Goal: Information Seeking & Learning: Learn about a topic

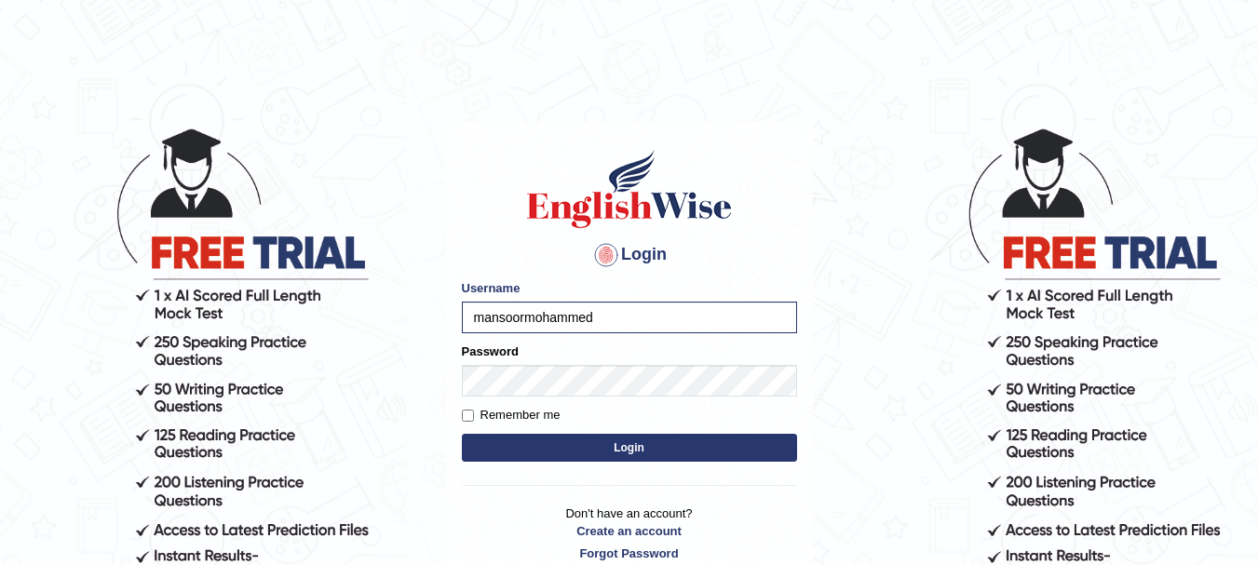
click at [626, 455] on button "Login" at bounding box center [629, 448] width 335 height 28
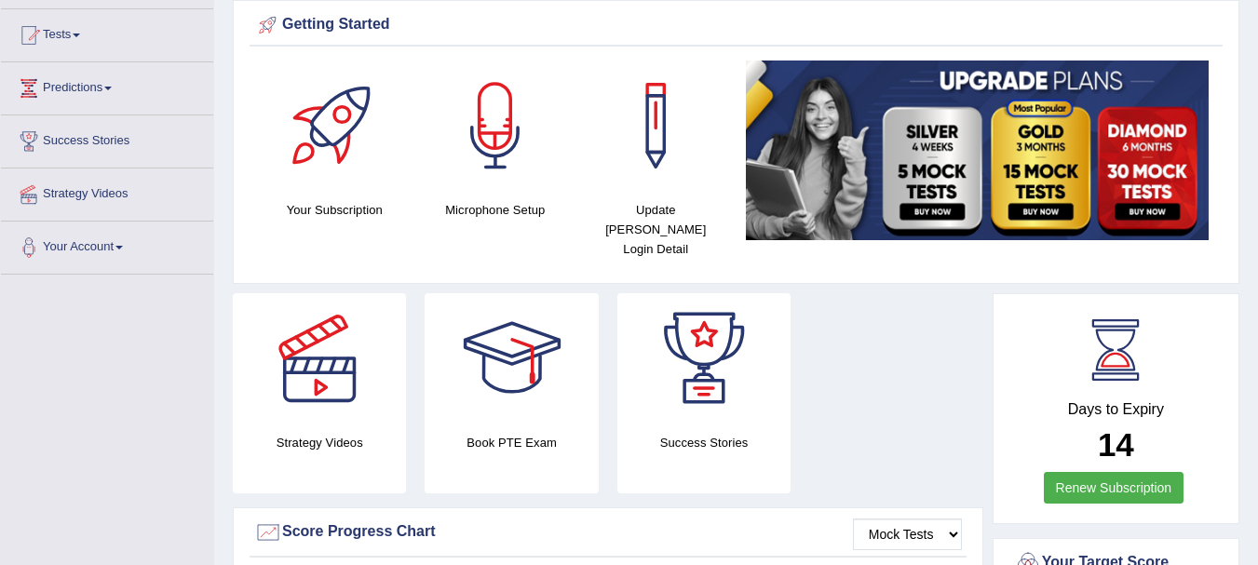
scroll to position [58, 0]
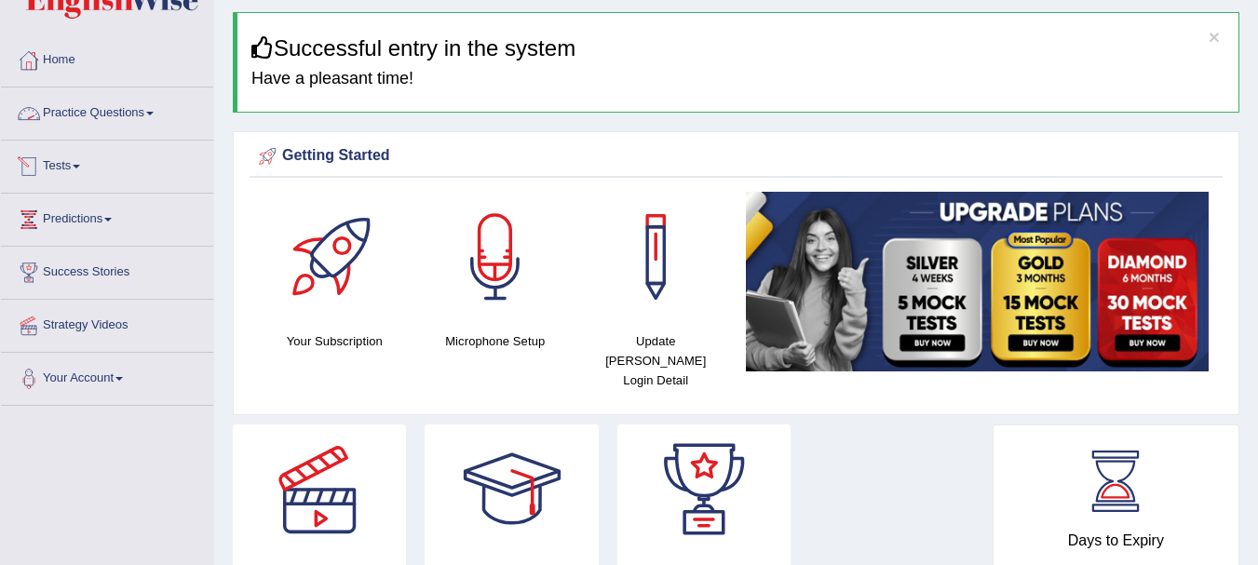
click at [78, 65] on link "Home" at bounding box center [107, 57] width 212 height 47
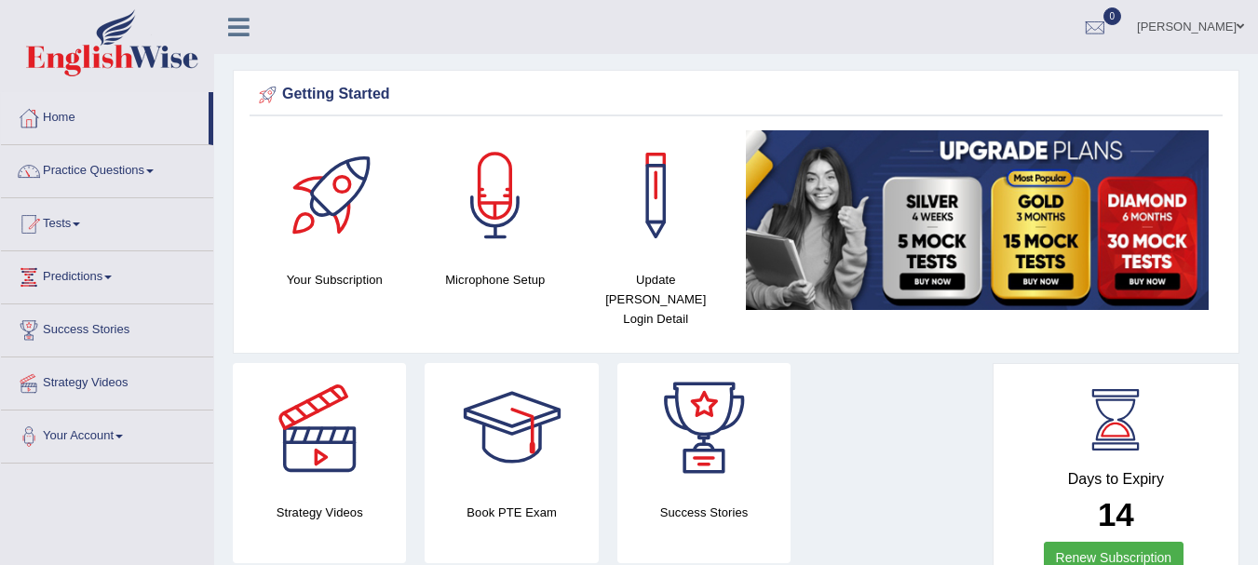
click at [75, 226] on link "Tests" at bounding box center [107, 221] width 212 height 47
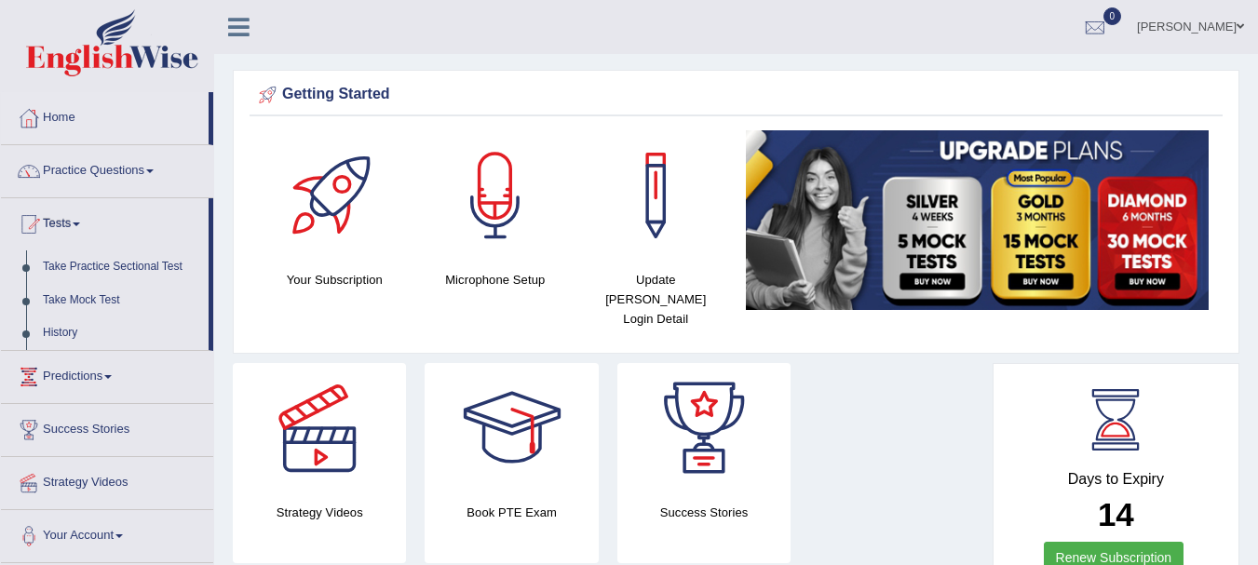
click at [113, 373] on link "Predictions" at bounding box center [107, 374] width 212 height 47
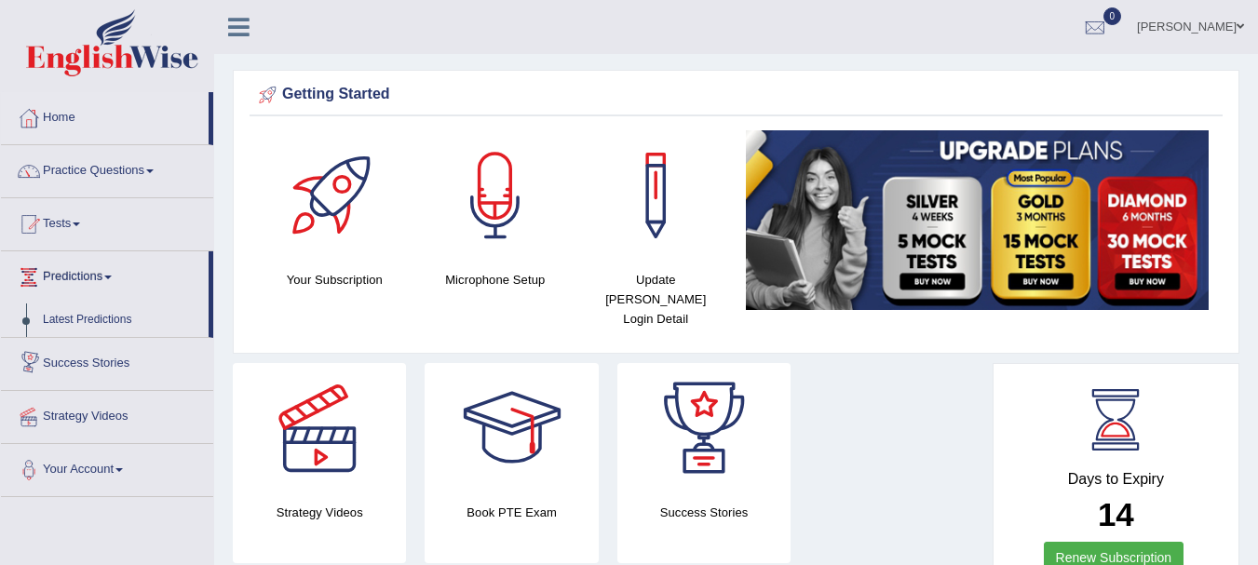
click at [113, 366] on link "Success Stories" at bounding box center [107, 361] width 212 height 47
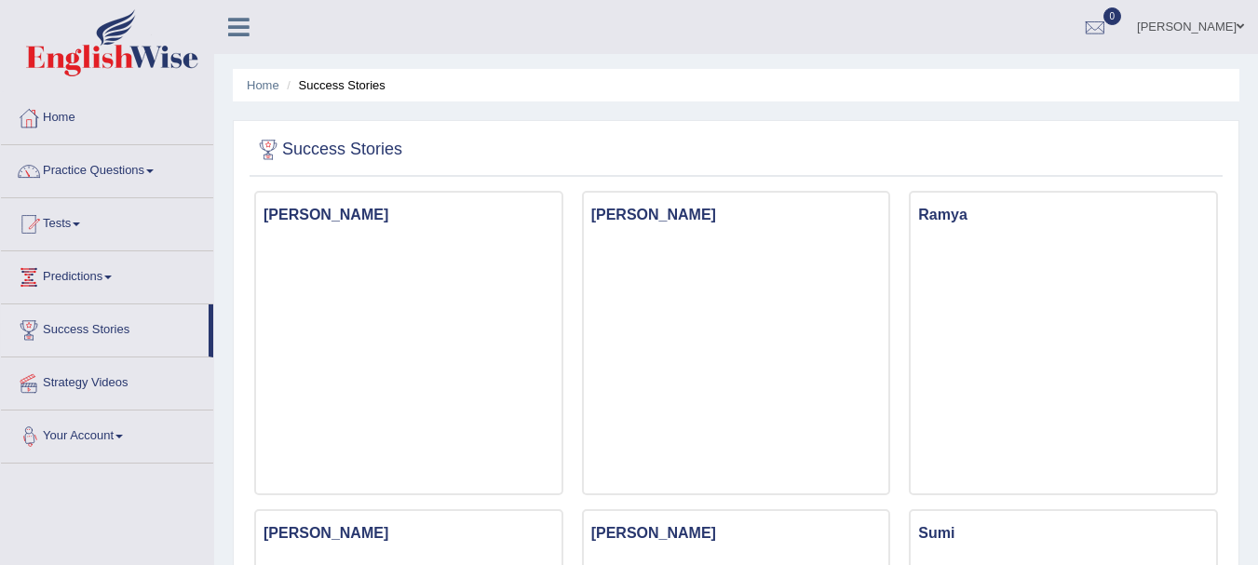
click at [89, 435] on link "Your Account" at bounding box center [107, 434] width 212 height 47
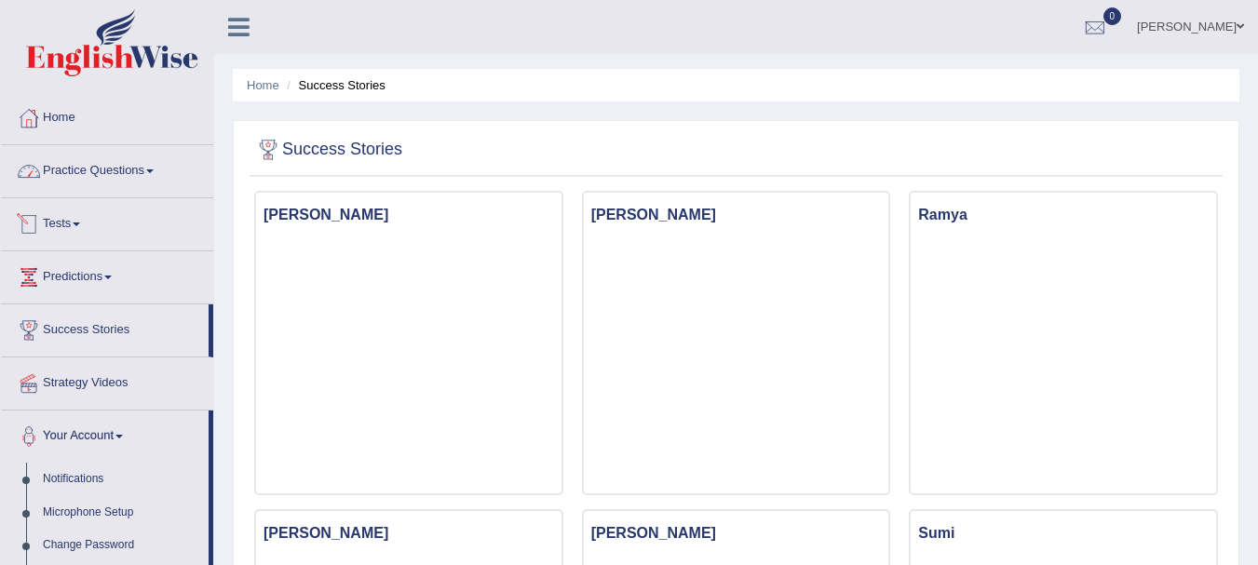
click at [79, 164] on link "Practice Questions" at bounding box center [107, 168] width 212 height 47
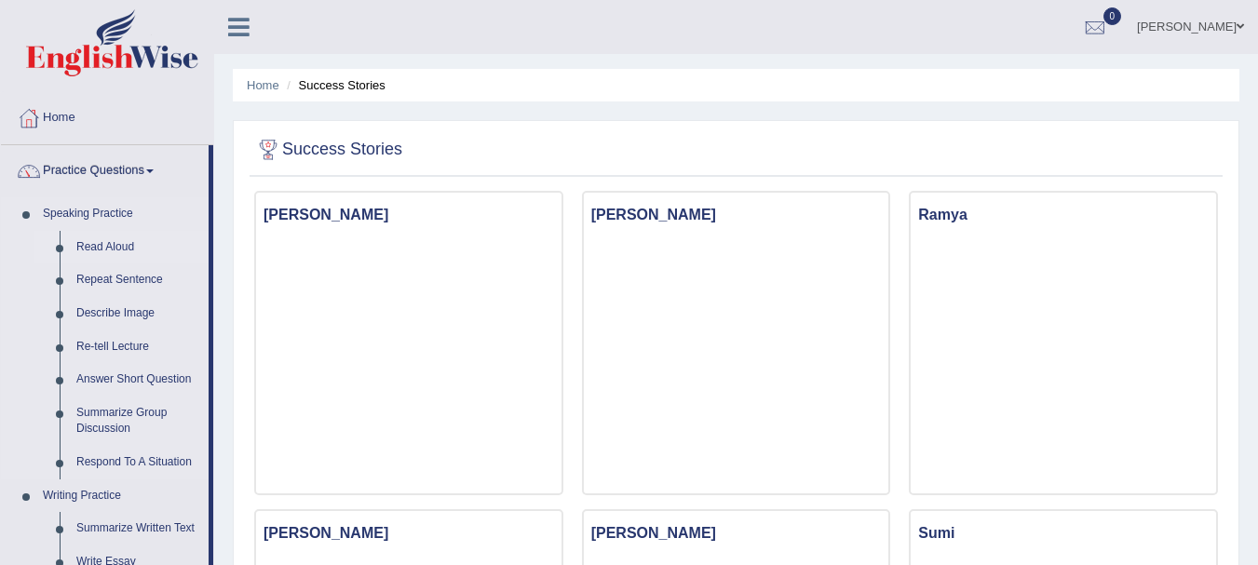
click at [118, 247] on link "Read Aloud" at bounding box center [138, 248] width 141 height 34
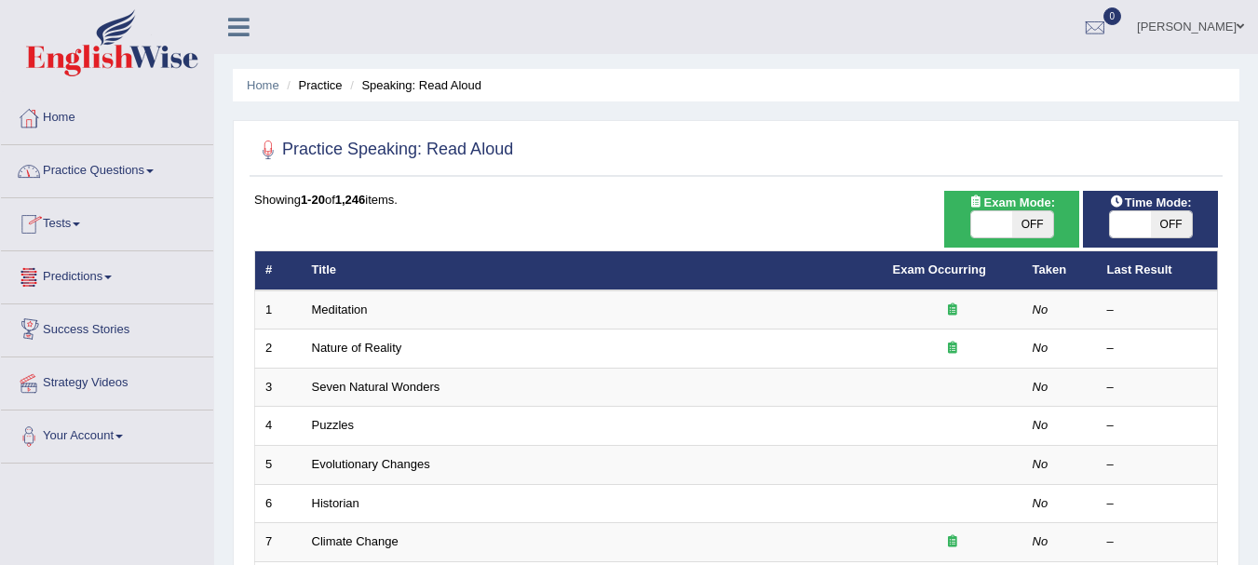
click at [49, 114] on link "Home" at bounding box center [107, 115] width 212 height 47
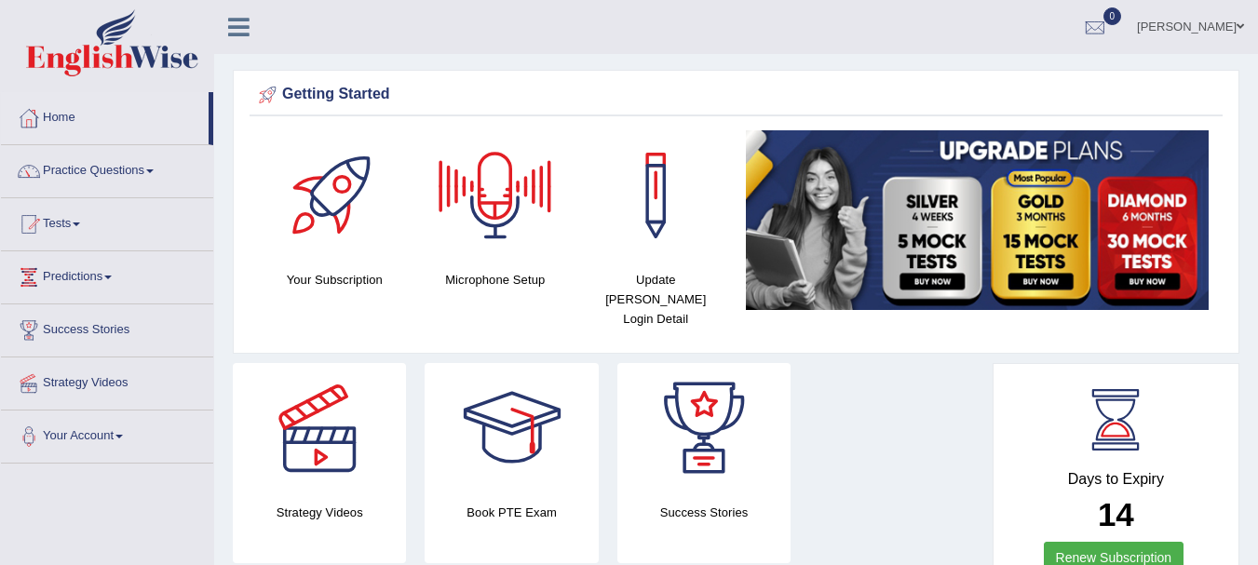
click at [1178, 20] on link "[PERSON_NAME]" at bounding box center [1190, 24] width 135 height 48
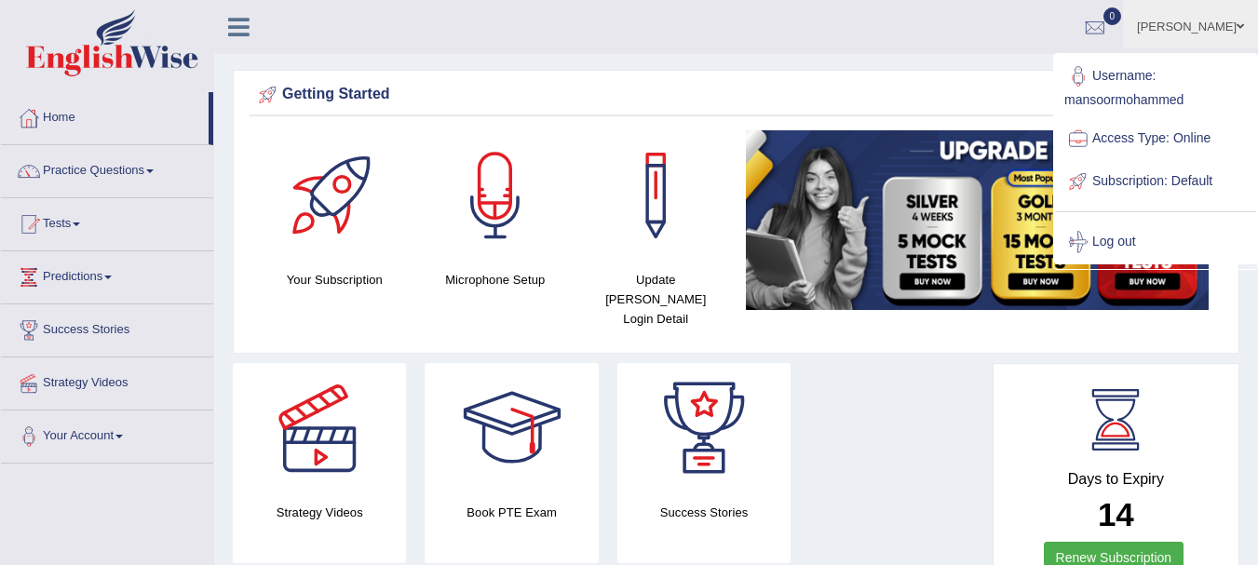
drag, startPoint x: 219, startPoint y: 118, endPoint x: 218, endPoint y: 130, distance: 12.1
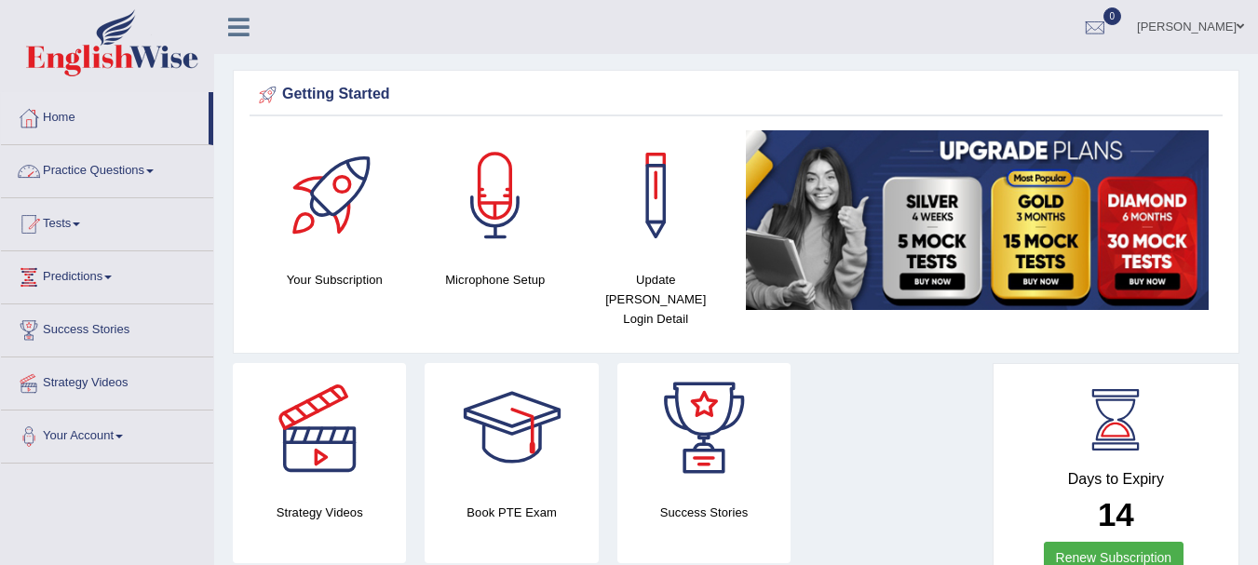
drag, startPoint x: 209, startPoint y: 118, endPoint x: 211, endPoint y: 159, distance: 41.1
click at [211, 159] on ul "Home Practice Questions Speaking Practice Read Aloud Repeat Sentence Describe I…" at bounding box center [107, 278] width 212 height 372
drag, startPoint x: 210, startPoint y: 133, endPoint x: 222, endPoint y: 174, distance: 42.5
drag, startPoint x: 209, startPoint y: 141, endPoint x: 211, endPoint y: 223, distance: 82.0
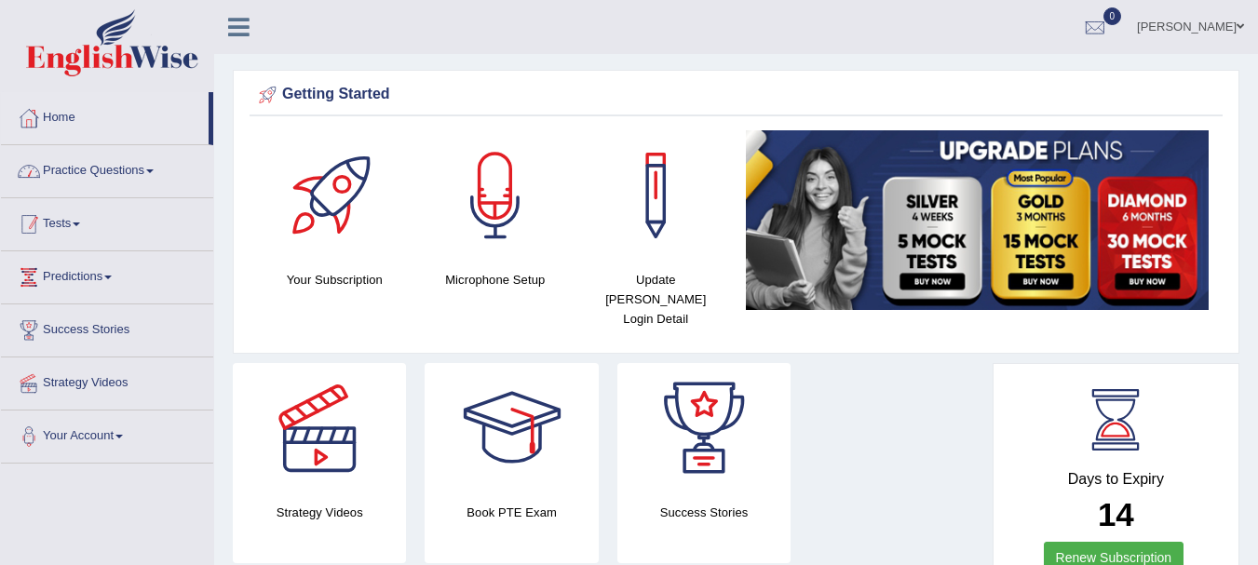
click at [211, 223] on ul "Home Practice Questions Speaking Practice Read Aloud Repeat Sentence Describe I…" at bounding box center [107, 278] width 212 height 372
drag, startPoint x: 211, startPoint y: 120, endPoint x: 215, endPoint y: 201, distance: 81.1
click at [154, 170] on span at bounding box center [149, 172] width 7 height 4
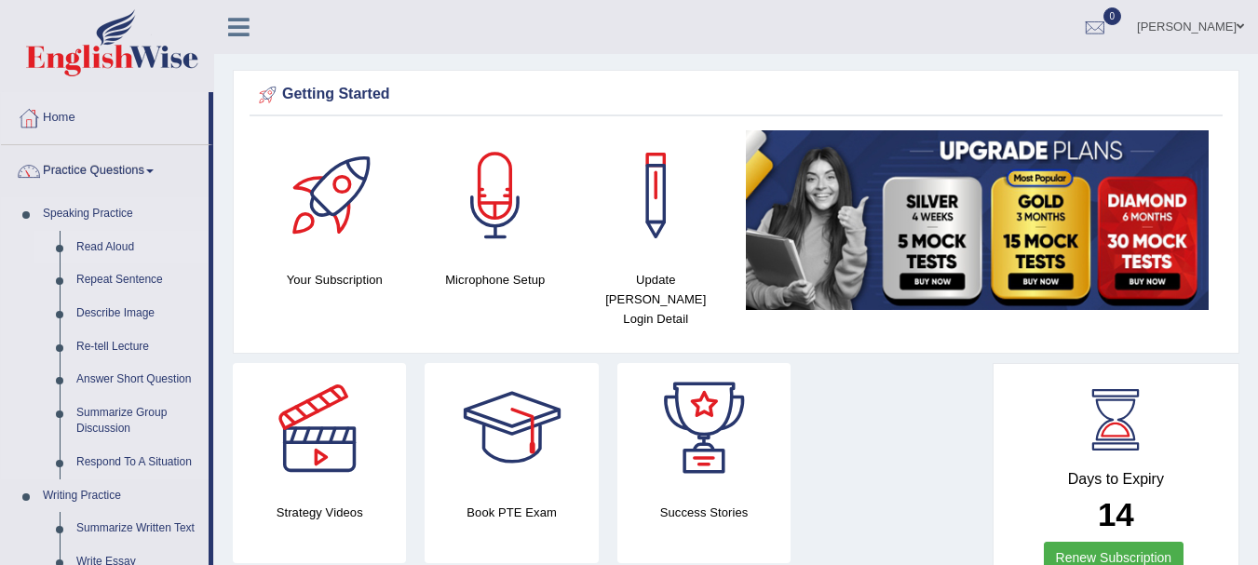
click at [115, 247] on link "Read Aloud" at bounding box center [138, 248] width 141 height 34
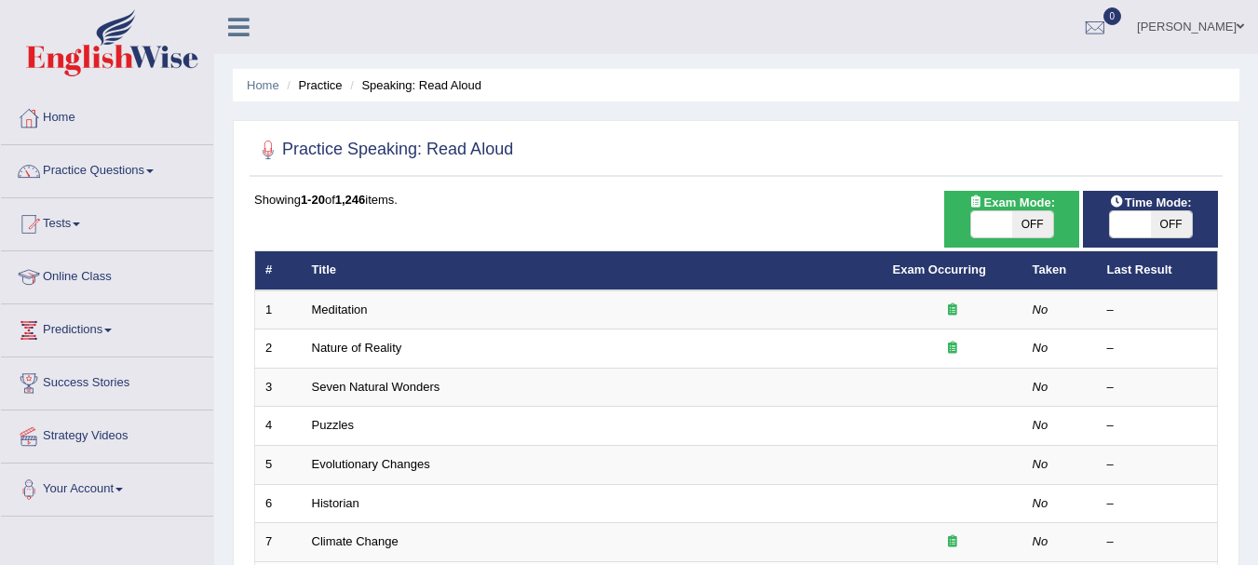
drag, startPoint x: 1271, startPoint y: 139, endPoint x: 1271, endPoint y: 106, distance: 32.6
click at [1257, 106] on html "Toggle navigation Home Practice Questions Speaking Practice Read Aloud Repeat S…" at bounding box center [629, 282] width 1258 height 565
click at [102, 264] on link "Online Class" at bounding box center [107, 274] width 212 height 47
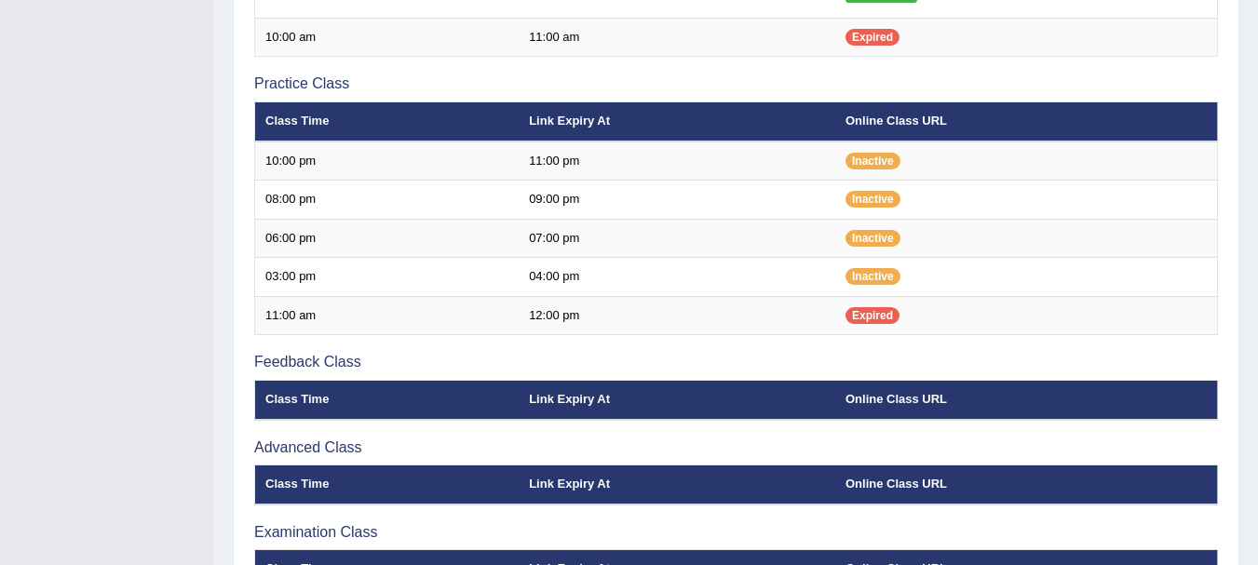
scroll to position [726, 0]
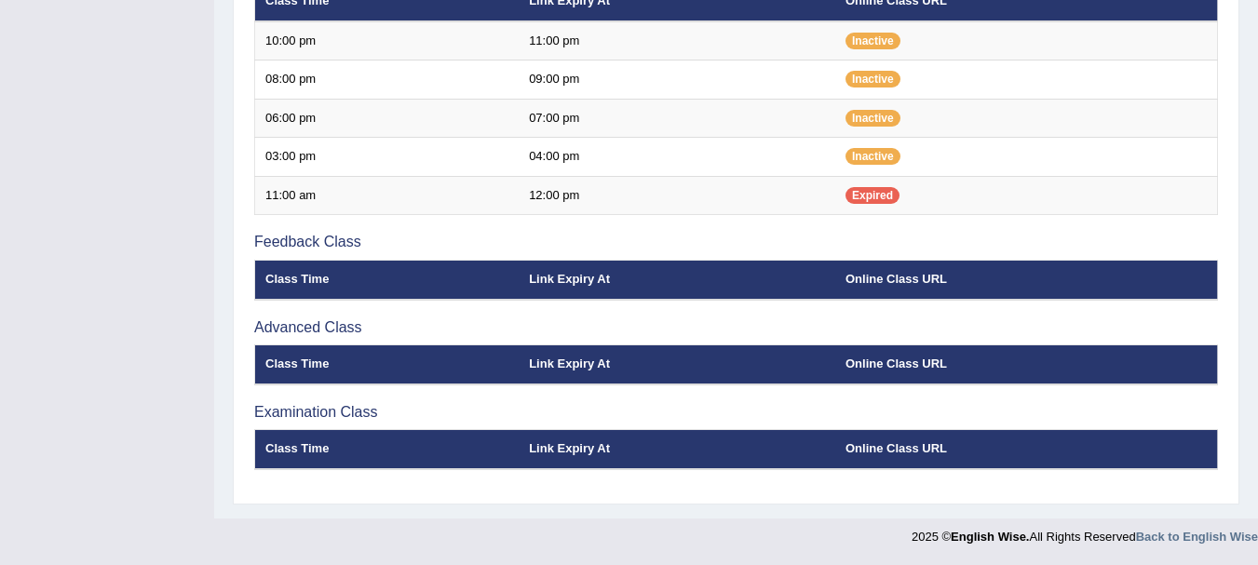
click at [792, 274] on th "Link Expiry At" at bounding box center [677, 280] width 317 height 39
click at [821, 386] on div "Introduction Class Time Link Expiry At Online Class URL Strategy Class Class Ti…" at bounding box center [736, 31] width 973 height 927
click at [831, 429] on div "Introduction Class Time Link Expiry At Online Class URL Strategy Class Class Ti…" at bounding box center [736, 31] width 973 height 927
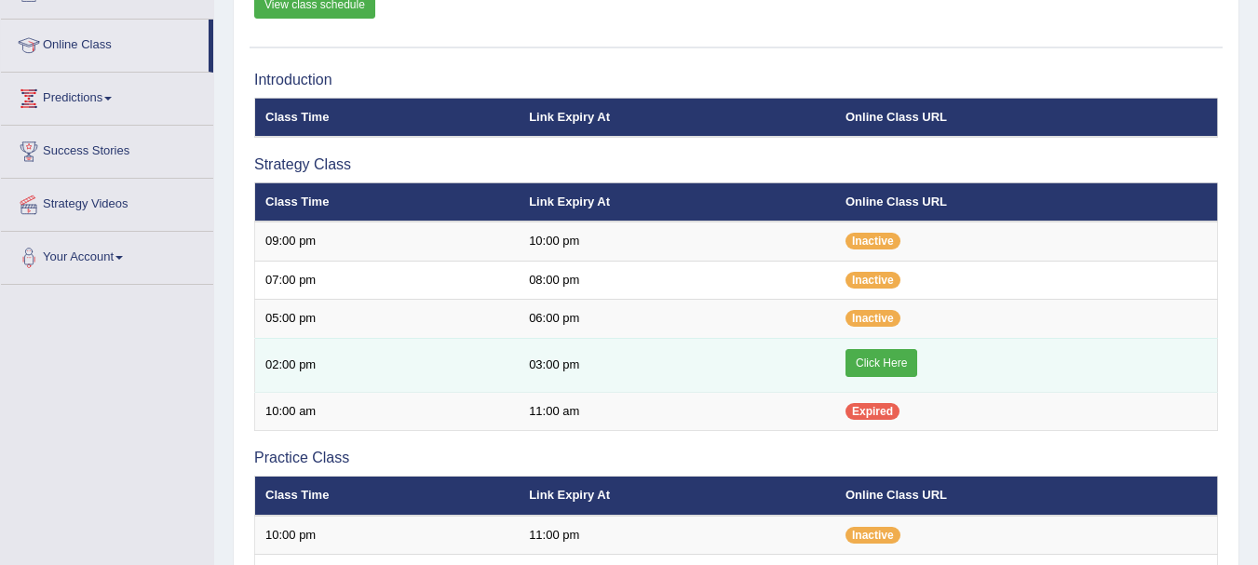
click at [909, 372] on link "Click Here" at bounding box center [882, 363] width 72 height 28
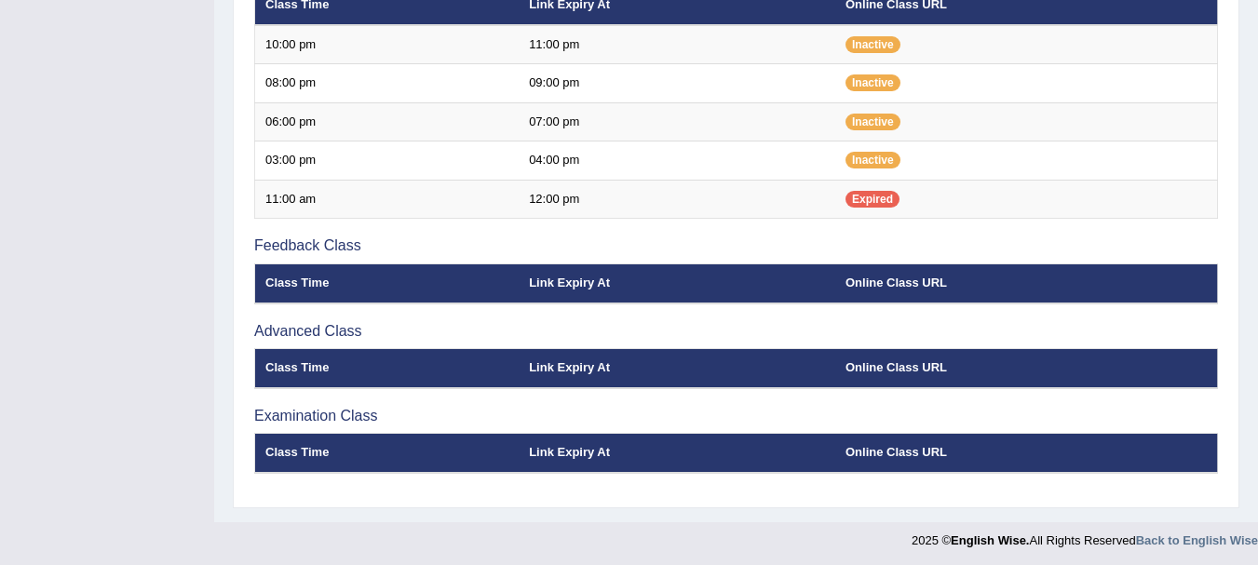
scroll to position [726, 0]
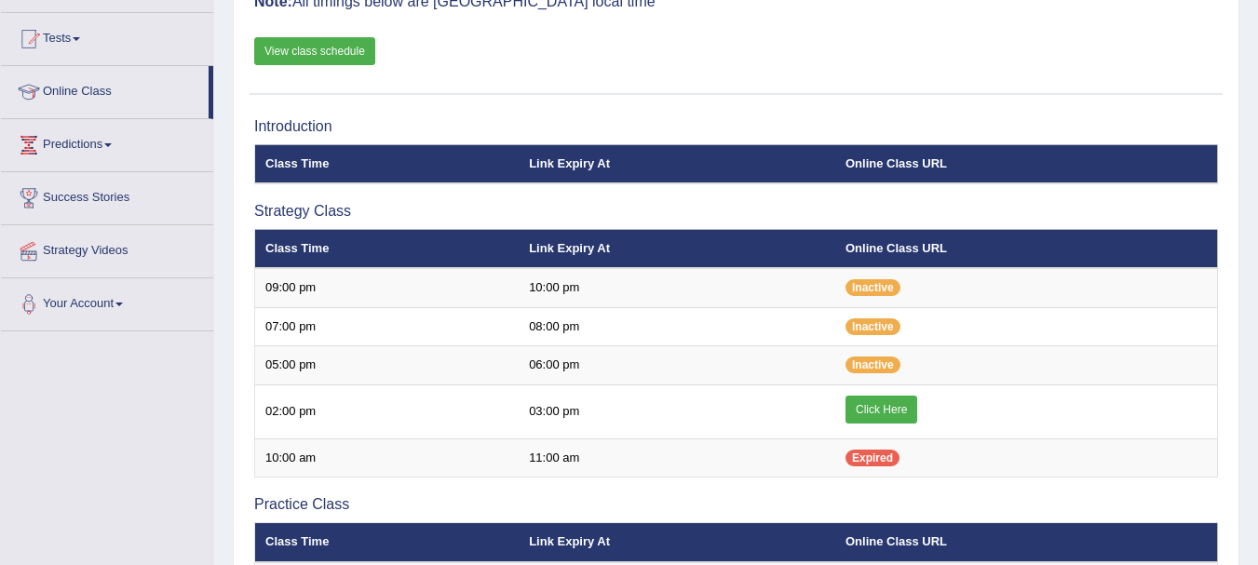
scroll to position [156, 0]
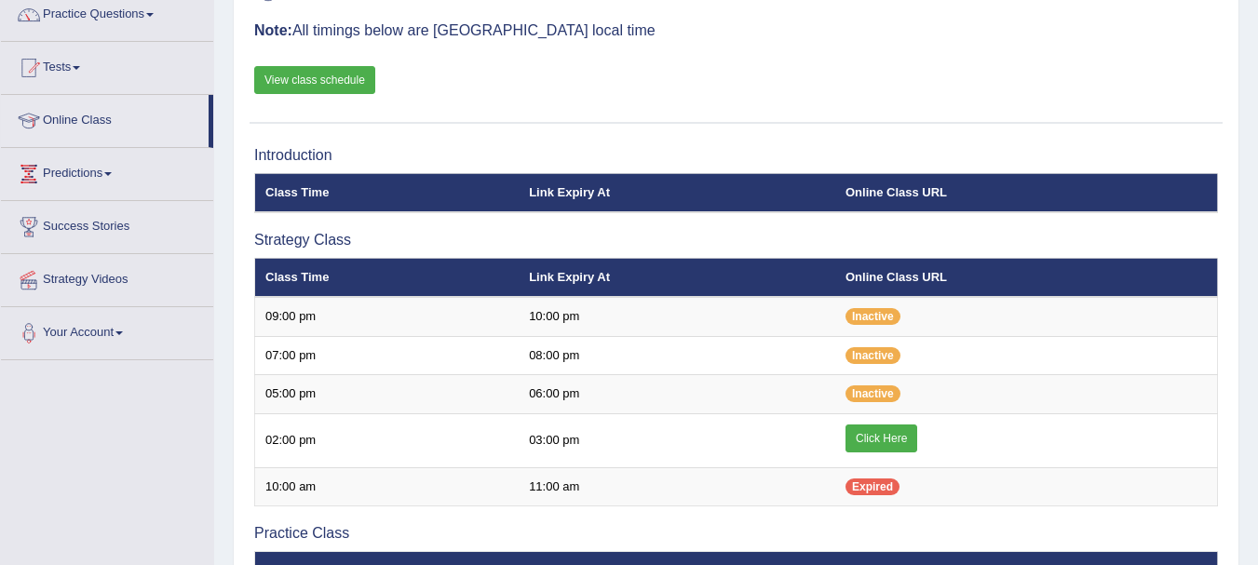
click at [671, 198] on th "Link Expiry At" at bounding box center [677, 192] width 317 height 39
click at [323, 75] on link "View class schedule" at bounding box center [314, 80] width 121 height 28
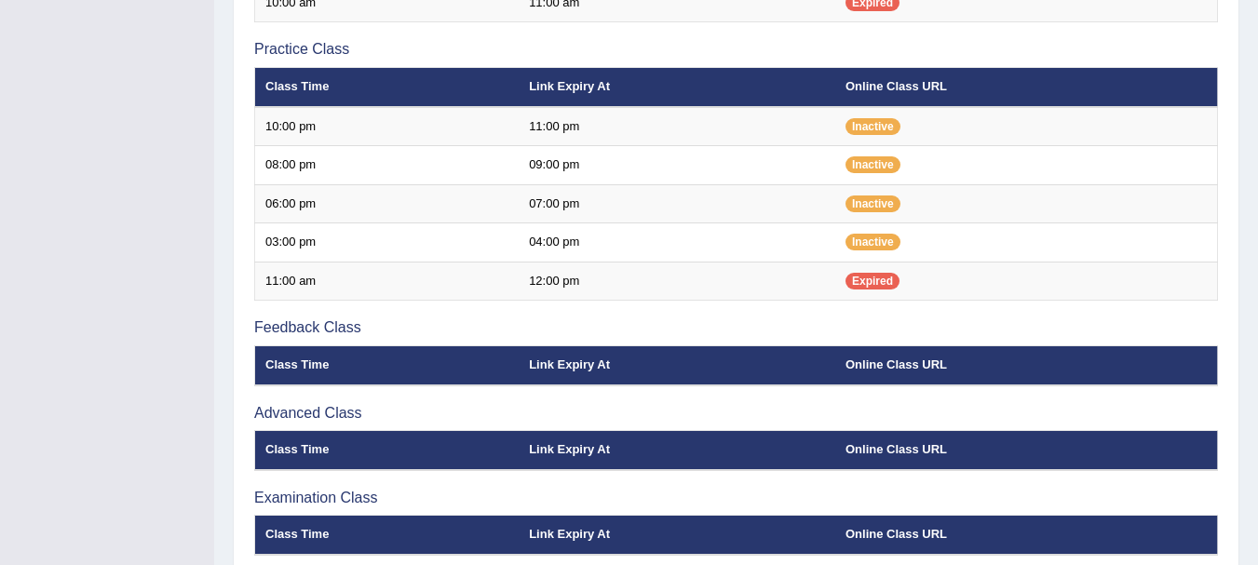
scroll to position [726, 0]
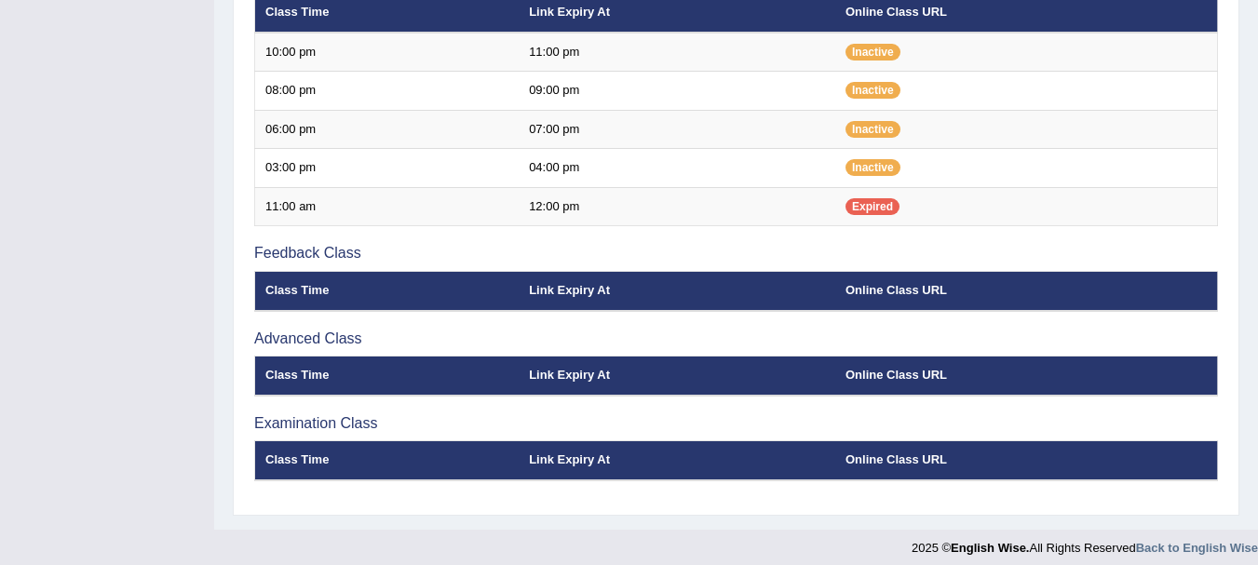
scroll to position [221, 0]
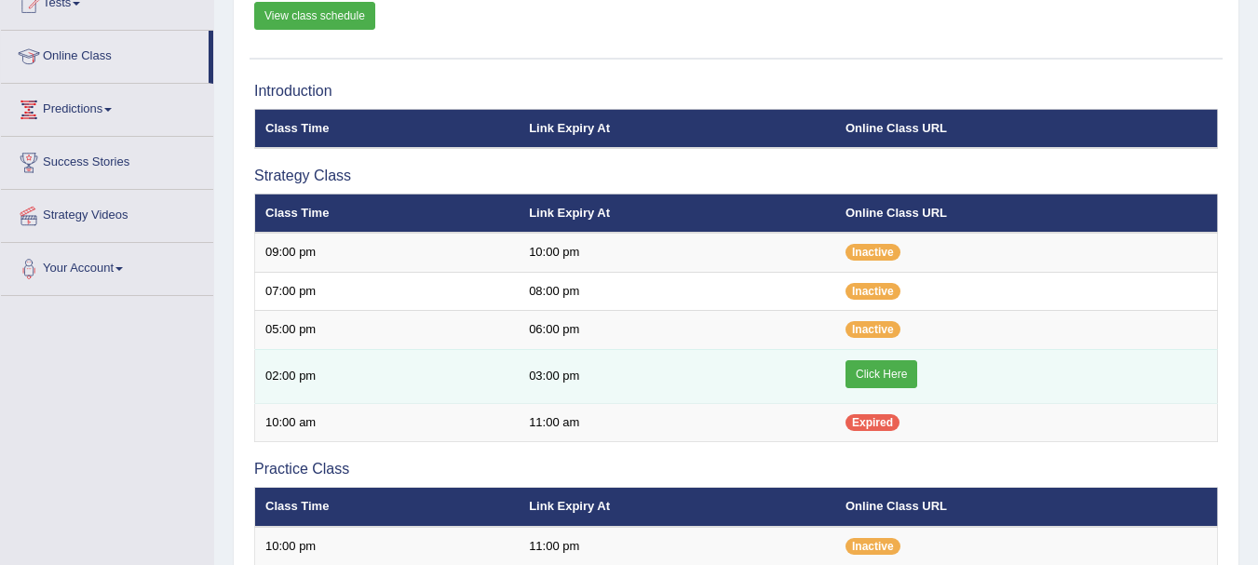
click at [894, 372] on link "Click Here" at bounding box center [882, 374] width 72 height 28
click at [891, 366] on link "Click Here" at bounding box center [882, 374] width 72 height 28
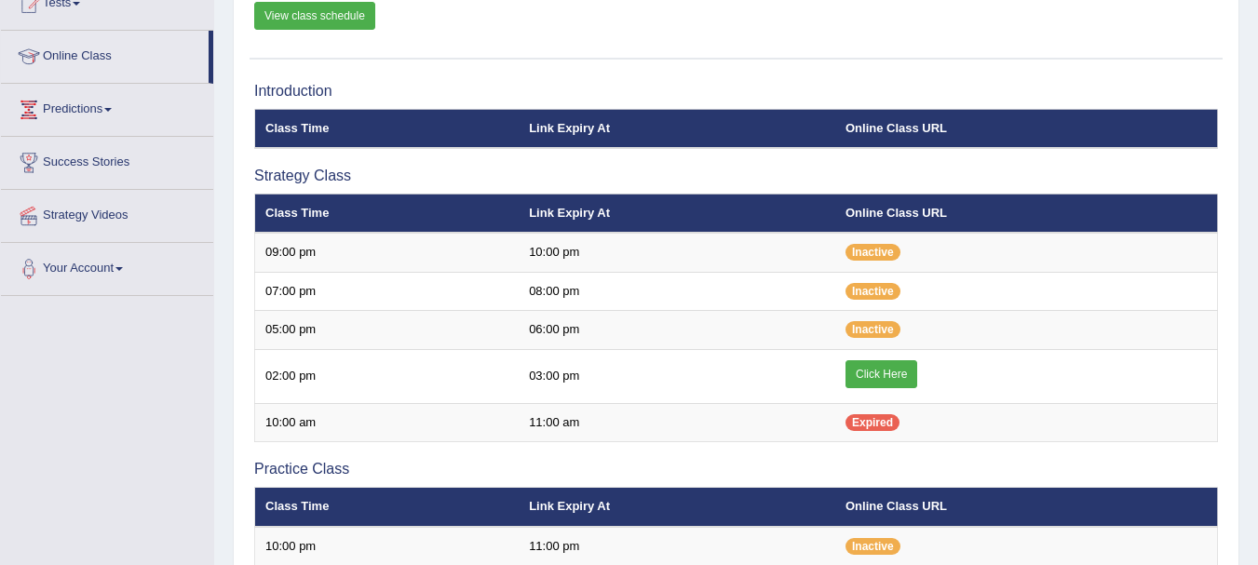
scroll to position [221, 0]
